Goal: Transaction & Acquisition: Purchase product/service

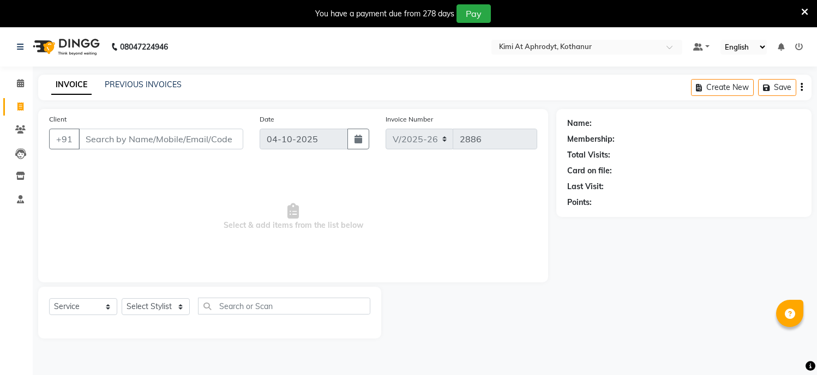
select select "7401"
select select "service"
click at [131, 129] on input "Client" at bounding box center [161, 139] width 165 height 21
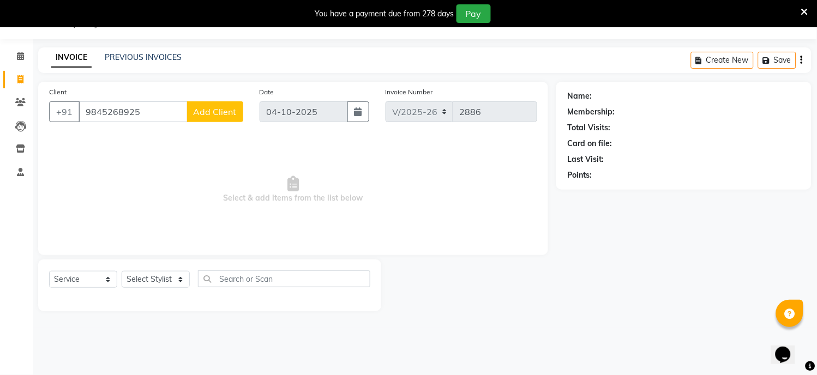
type input "9845268925"
click at [220, 114] on span "Add Client" at bounding box center [215, 111] width 43 height 11
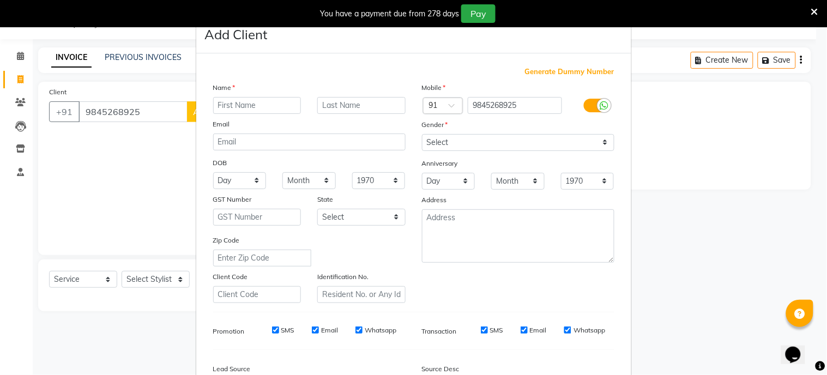
click at [238, 107] on input "text" at bounding box center [257, 105] width 88 height 17
type input "Vinaya"
click at [448, 143] on select "Select [DEMOGRAPHIC_DATA] [DEMOGRAPHIC_DATA] Other Prefer Not To Say" at bounding box center [518, 142] width 192 height 17
click at [439, 146] on select "Select [DEMOGRAPHIC_DATA] [DEMOGRAPHIC_DATA] Other Prefer Not To Say" at bounding box center [518, 142] width 192 height 17
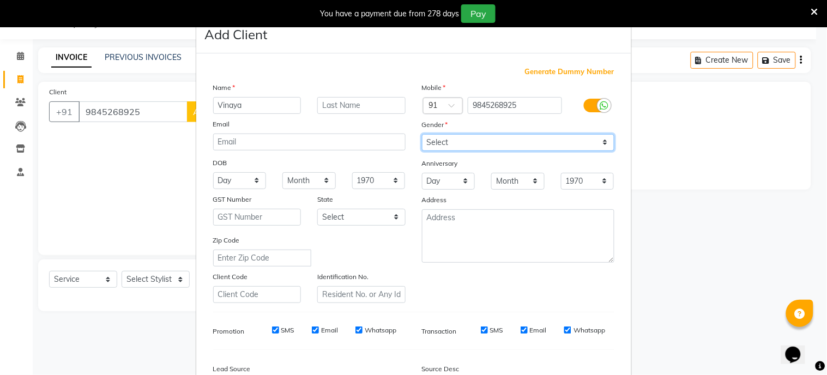
click at [439, 146] on select "Select [DEMOGRAPHIC_DATA] [DEMOGRAPHIC_DATA] Other Prefer Not To Say" at bounding box center [518, 142] width 192 height 17
click at [440, 146] on select "Select [DEMOGRAPHIC_DATA] [DEMOGRAPHIC_DATA] Other Prefer Not To Say" at bounding box center [518, 142] width 192 height 17
click at [442, 146] on select "Select [DEMOGRAPHIC_DATA] [DEMOGRAPHIC_DATA] Other Prefer Not To Say" at bounding box center [518, 142] width 192 height 17
click at [457, 142] on select "Select [DEMOGRAPHIC_DATA] [DEMOGRAPHIC_DATA] Other Prefer Not To Say" at bounding box center [518, 142] width 192 height 17
select select "[DEMOGRAPHIC_DATA]"
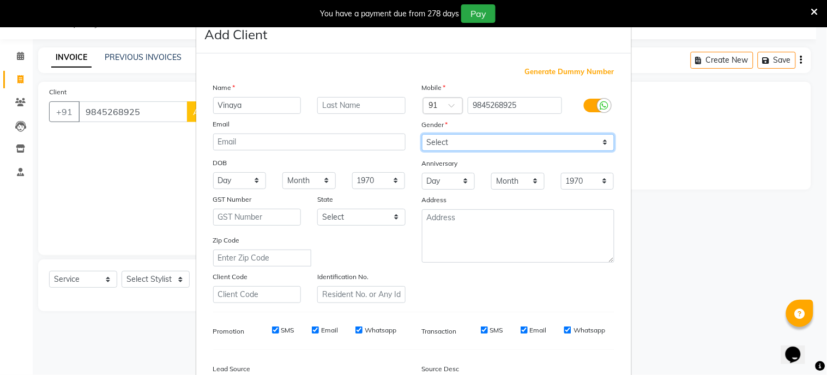
click at [422, 134] on select "Select [DEMOGRAPHIC_DATA] [DEMOGRAPHIC_DATA] Other Prefer Not To Say" at bounding box center [518, 142] width 192 height 17
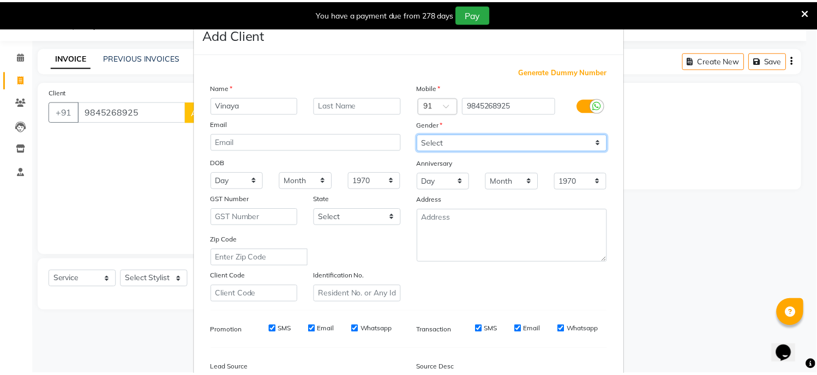
scroll to position [128, 0]
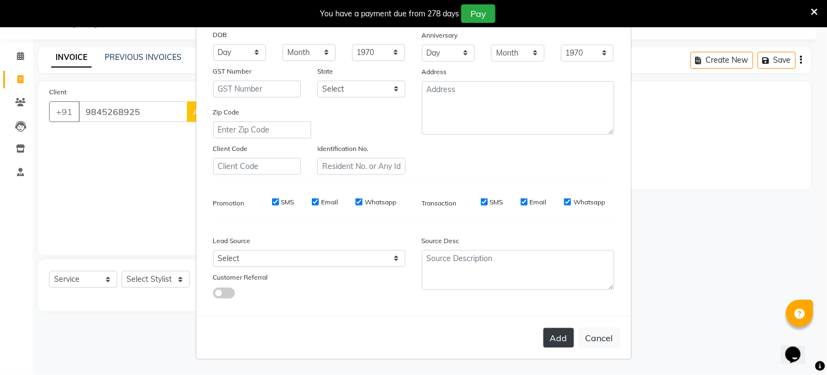
click at [549, 334] on button "Add" at bounding box center [559, 338] width 31 height 20
type input "98******25"
select select
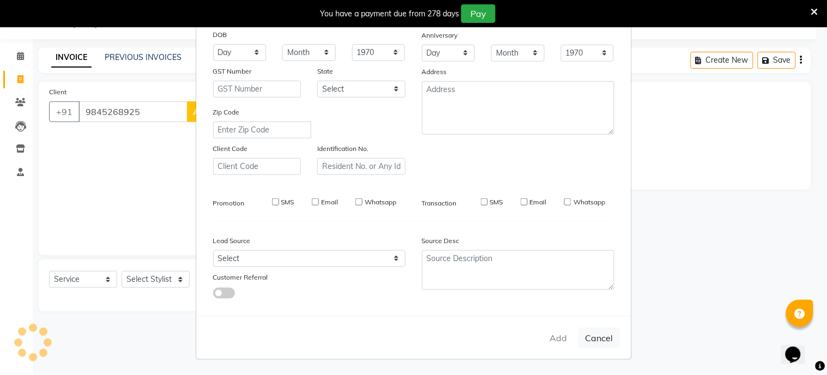
select select
checkbox input "false"
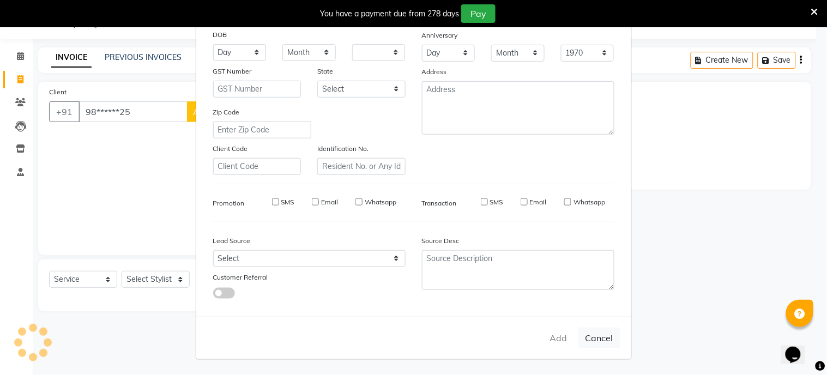
checkbox input "false"
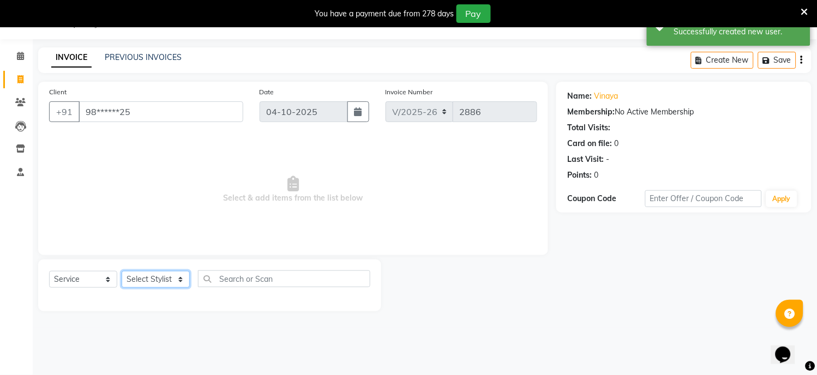
click at [148, 276] on select "Select Stylist [PERSON_NAME] Hriatpuii [PERSON_NAME] Kimi manager id [PERSON_NA…" at bounding box center [156, 279] width 68 height 17
select select "69729"
click at [122, 272] on select "Select Stylist [PERSON_NAME] Hriatpuii [PERSON_NAME] Kimi manager id [PERSON_NA…" at bounding box center [156, 279] width 68 height 17
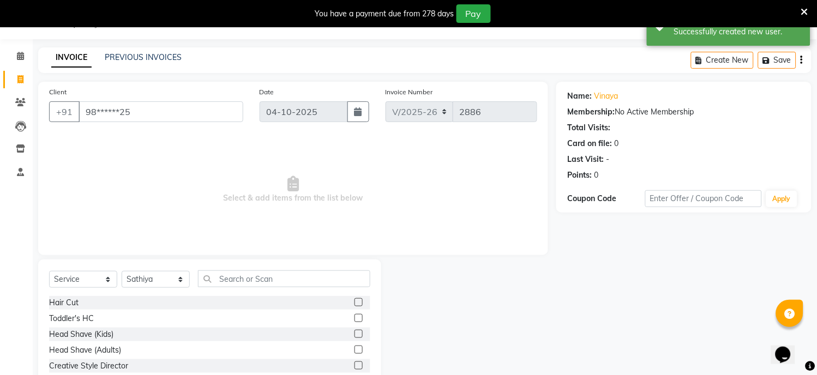
click at [354, 302] on label at bounding box center [358, 302] width 8 height 8
click at [354, 302] on input "checkbox" at bounding box center [357, 302] width 7 height 7
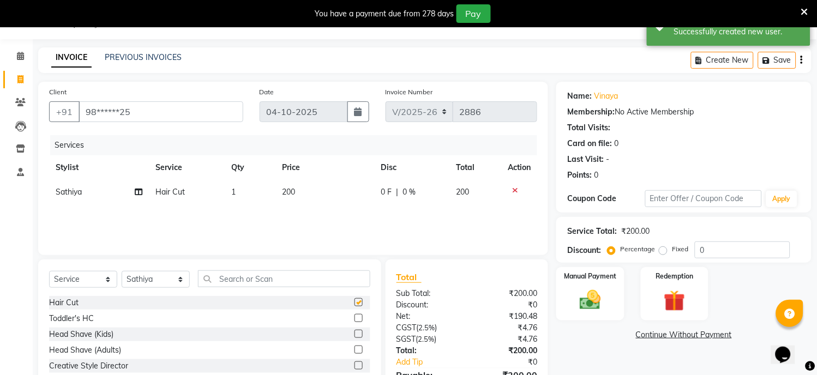
checkbox input "false"
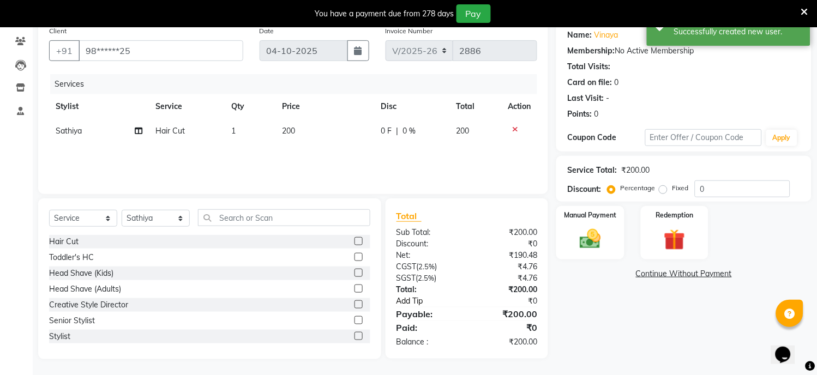
click at [407, 300] on link "Add Tip" at bounding box center [434, 301] width 92 height 11
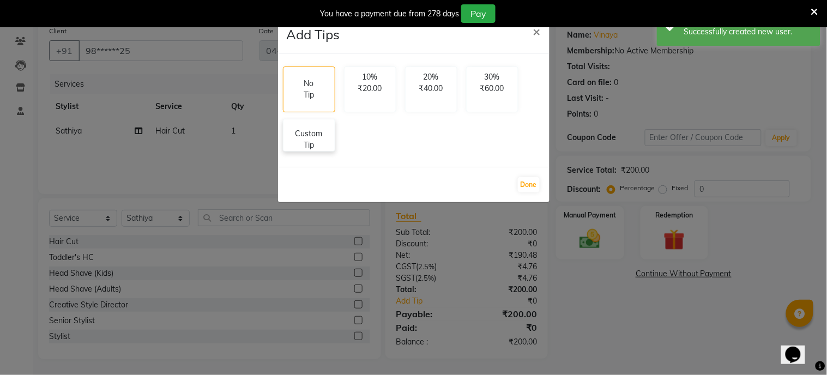
click at [297, 145] on p "Custom Tip" at bounding box center [309, 139] width 38 height 23
select select "69729"
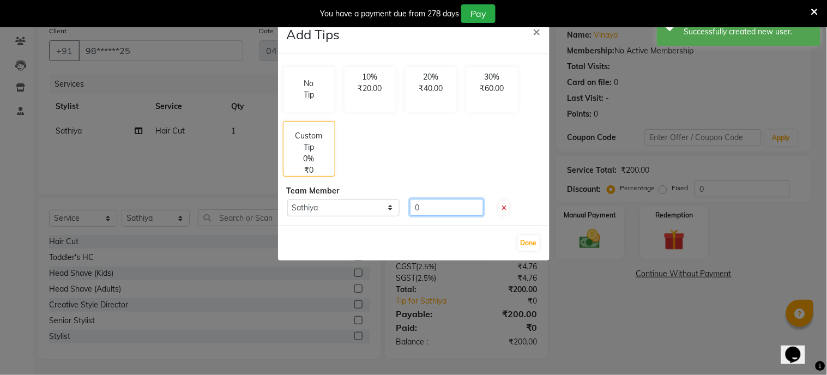
click at [442, 208] on input "0" at bounding box center [447, 207] width 74 height 17
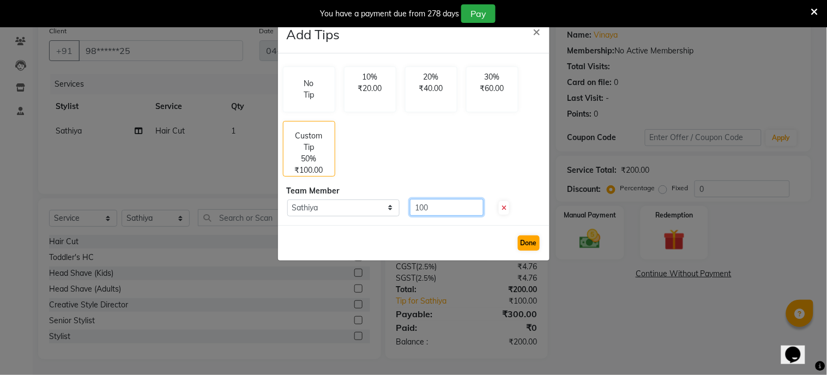
type input "100"
click at [522, 236] on button "Done" at bounding box center [529, 243] width 22 height 15
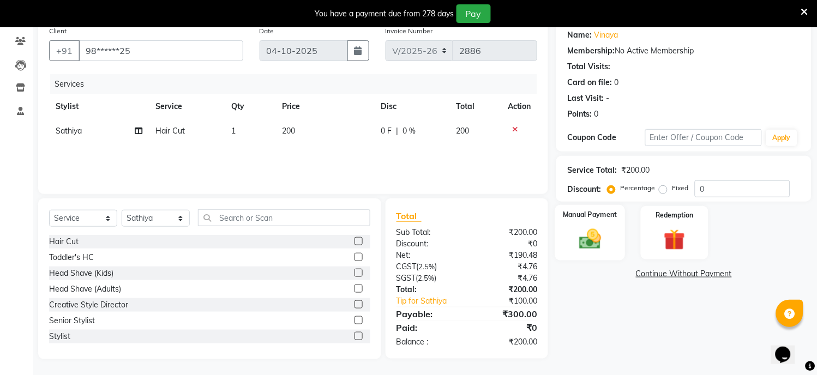
click at [599, 227] on img at bounding box center [590, 240] width 36 height 26
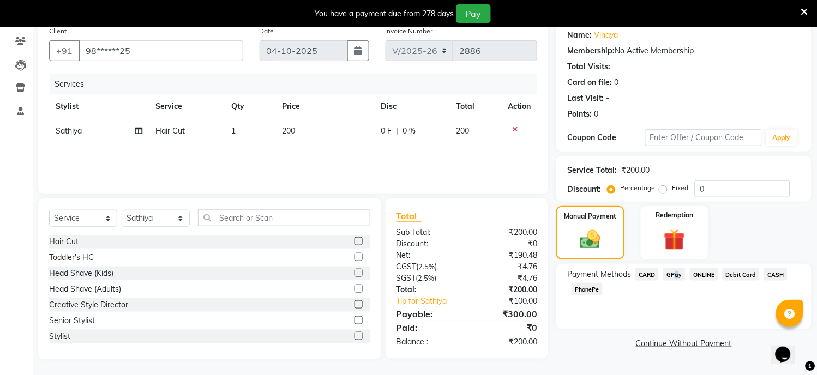
click at [673, 276] on span "GPay" at bounding box center [674, 274] width 22 height 13
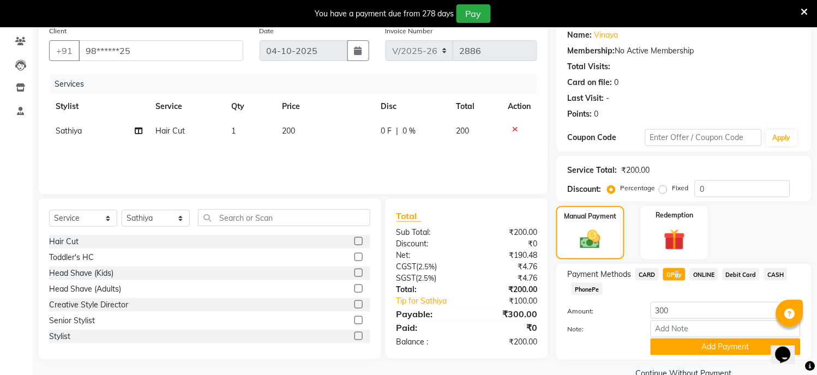
scroll to position [112, 0]
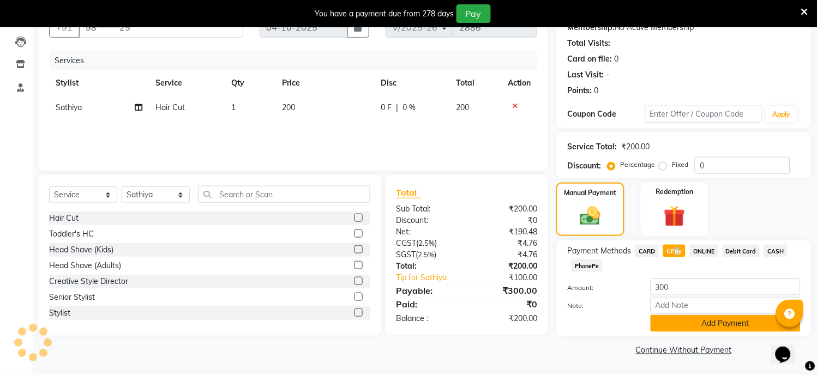
click at [680, 323] on button "Add Payment" at bounding box center [725, 323] width 150 height 17
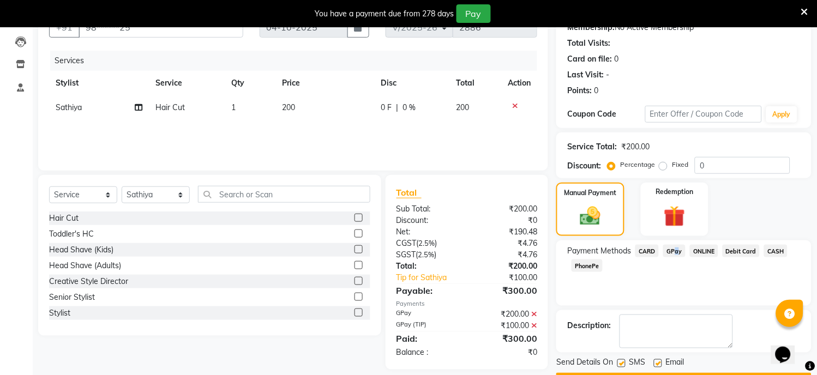
scroll to position [142, 0]
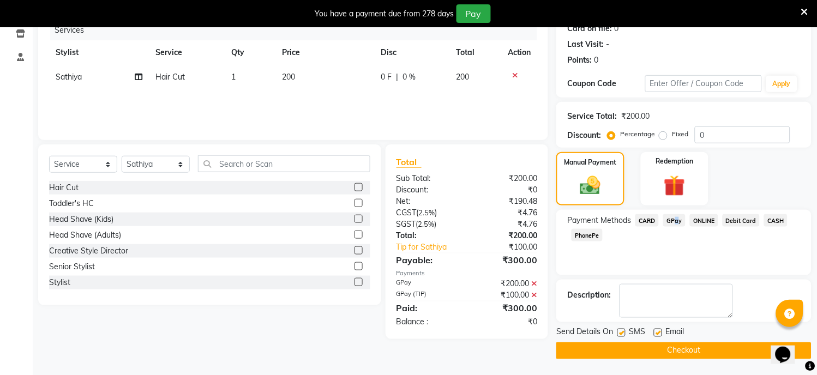
click at [688, 351] on button "Checkout" at bounding box center [683, 350] width 255 height 17
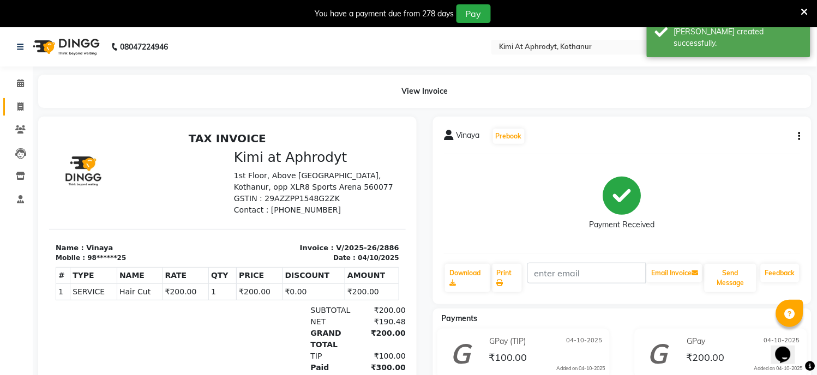
click at [18, 111] on span at bounding box center [20, 107] width 19 height 13
select select "service"
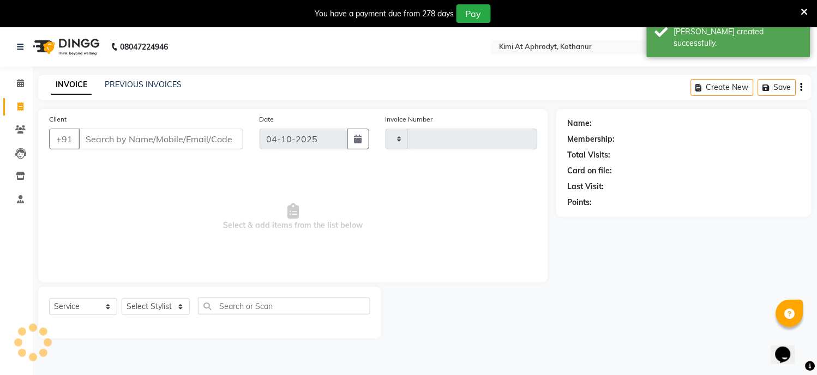
scroll to position [27, 0]
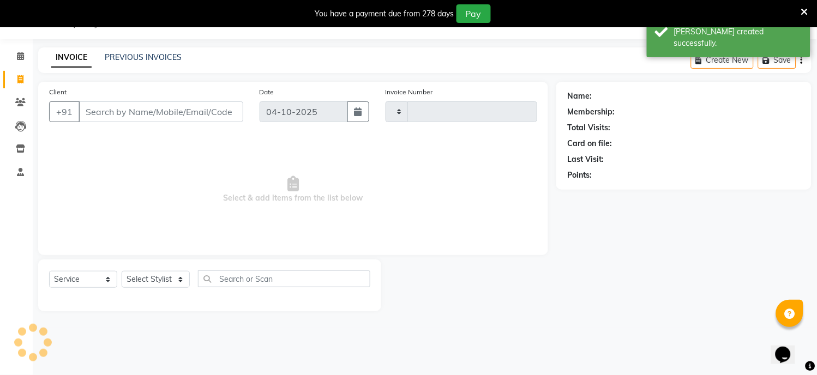
type input "2887"
select select "7401"
